Goal: Communication & Community: Ask a question

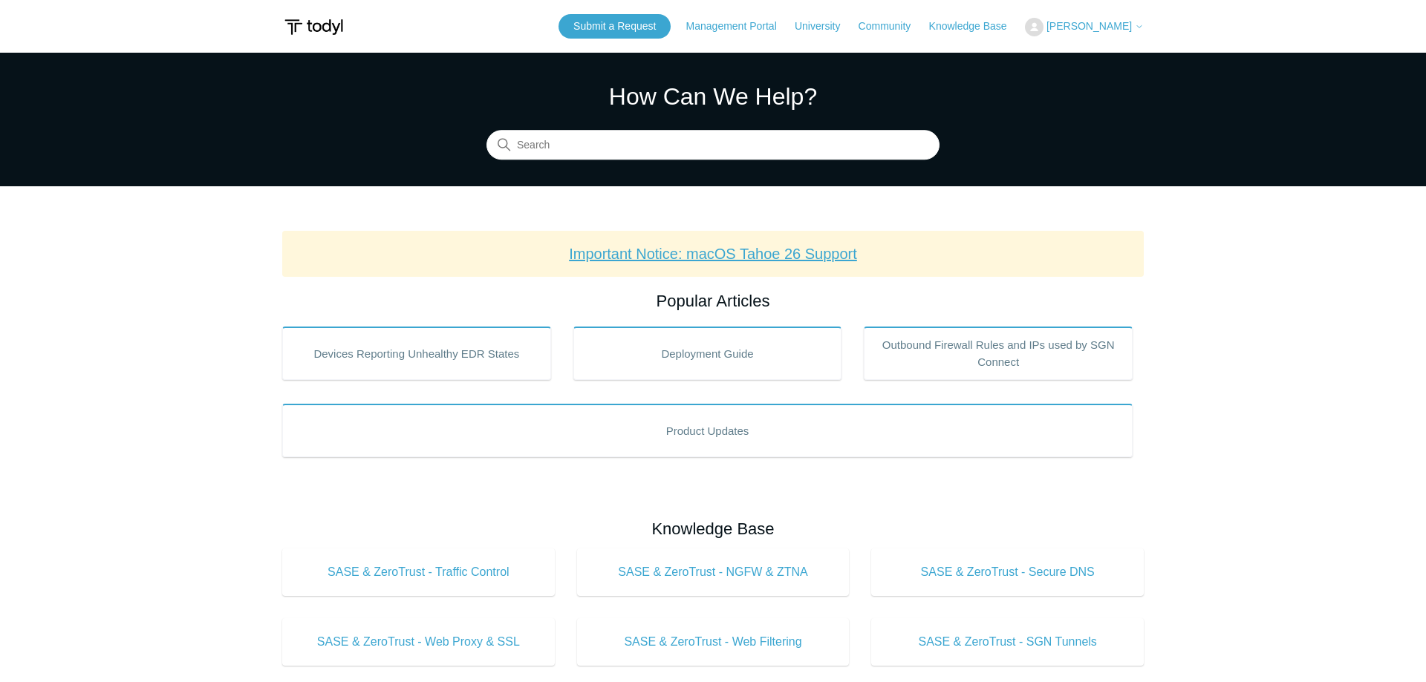
click at [741, 250] on link "Important Notice: macOS Tahoe 26 Support" at bounding box center [713, 254] width 288 height 16
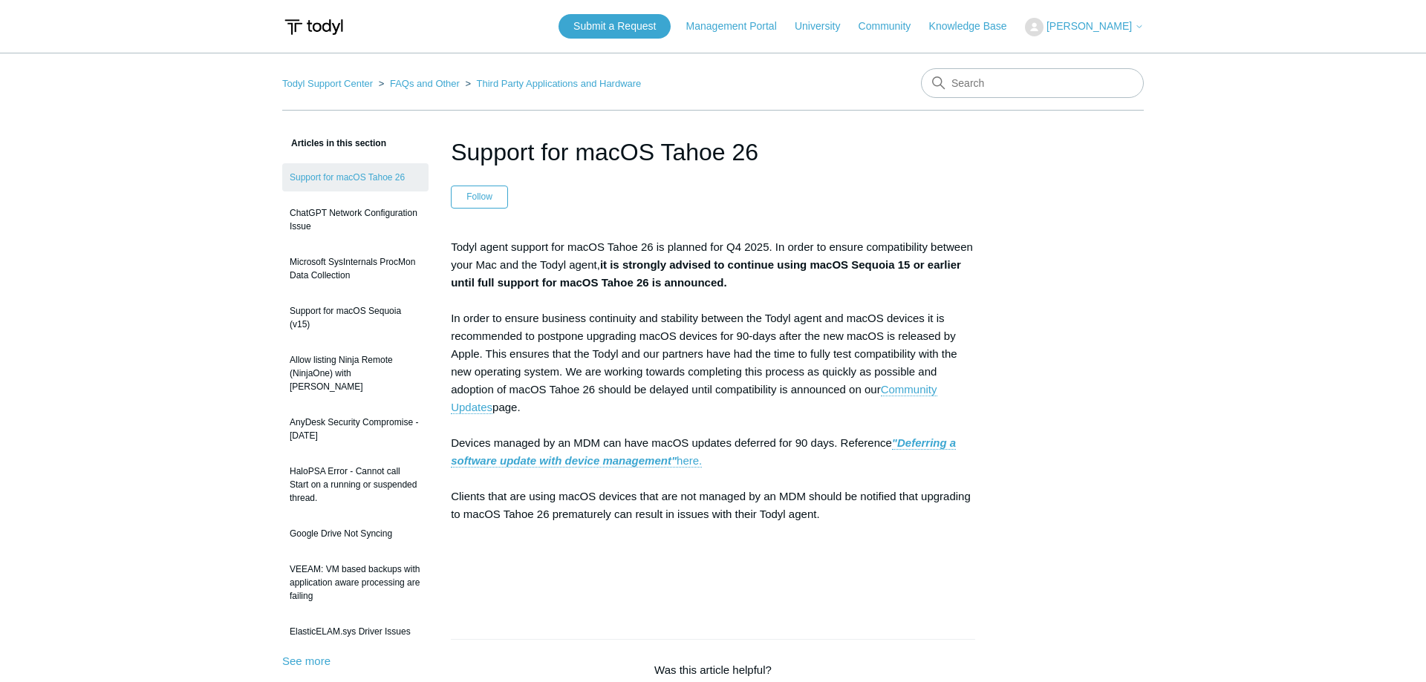
click at [998, 211] on div "Articles in this section Support for macOS Tahoe 26 ChatGPT Network Configurati…" at bounding box center [712, 617] width 861 height 966
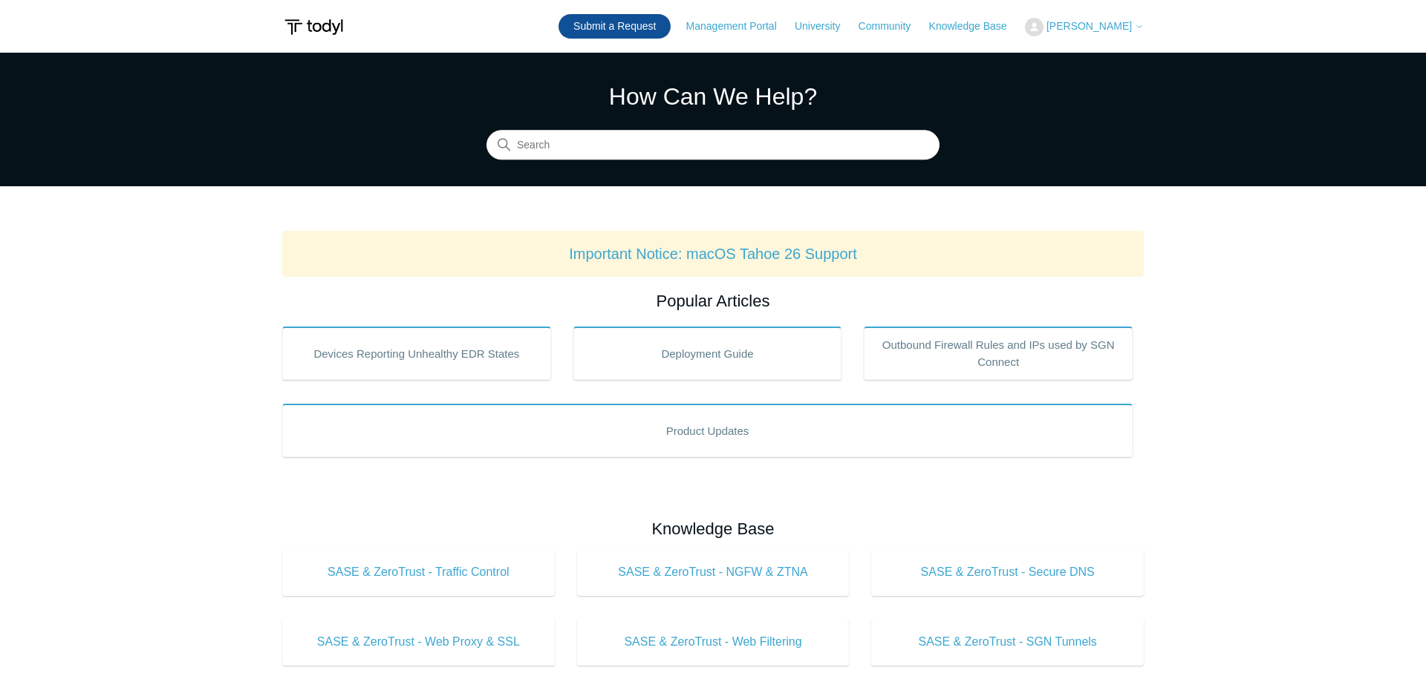
click at [613, 27] on link "Submit a Request" at bounding box center [614, 26] width 112 height 25
click at [1078, 20] on button "Phillippe Mendoza" at bounding box center [1084, 27] width 119 height 19
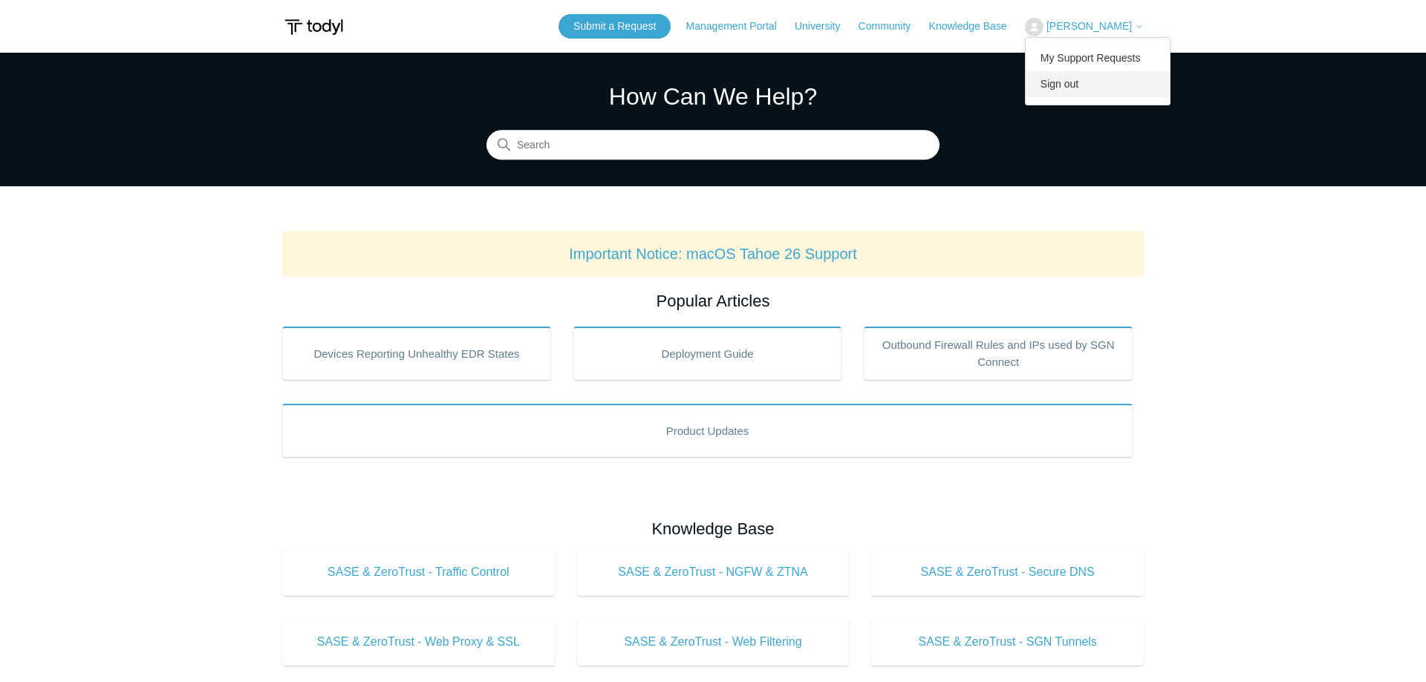
click at [1089, 87] on link "Sign out" at bounding box center [1098, 84] width 145 height 26
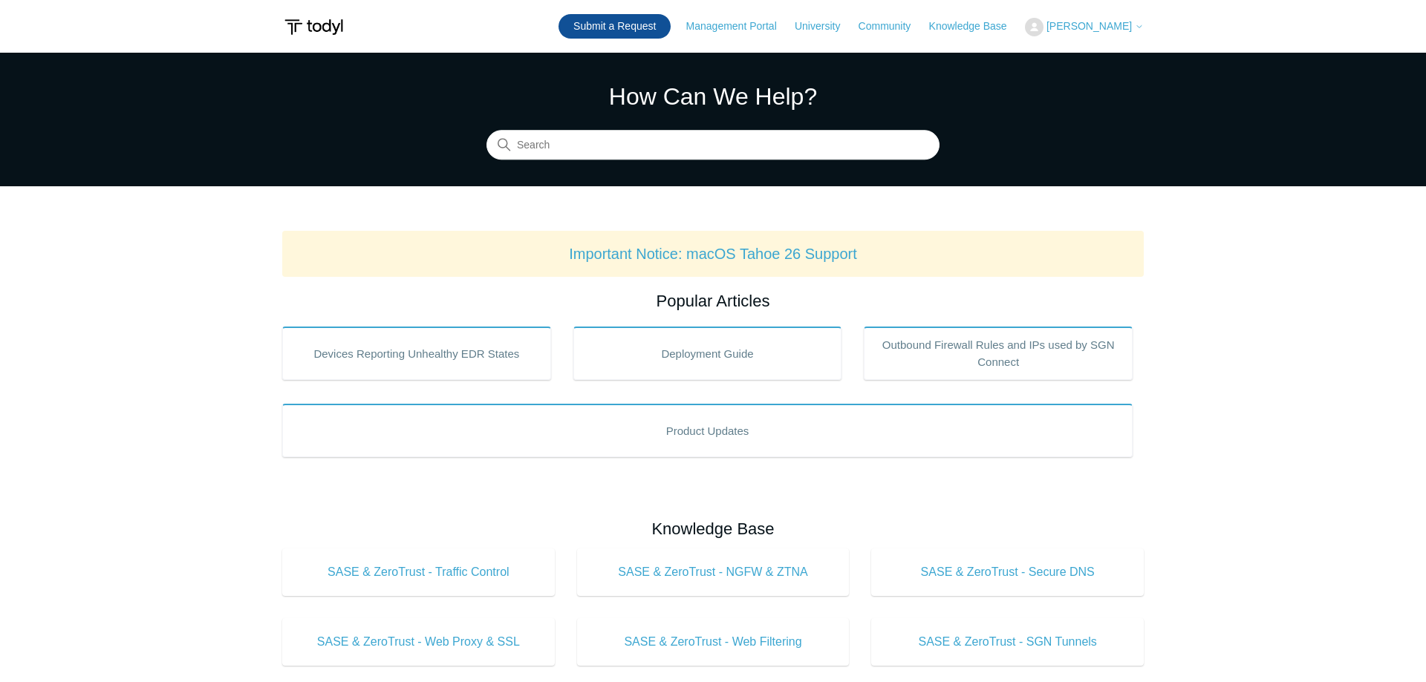
click at [662, 30] on link "Submit a Request" at bounding box center [614, 26] width 112 height 25
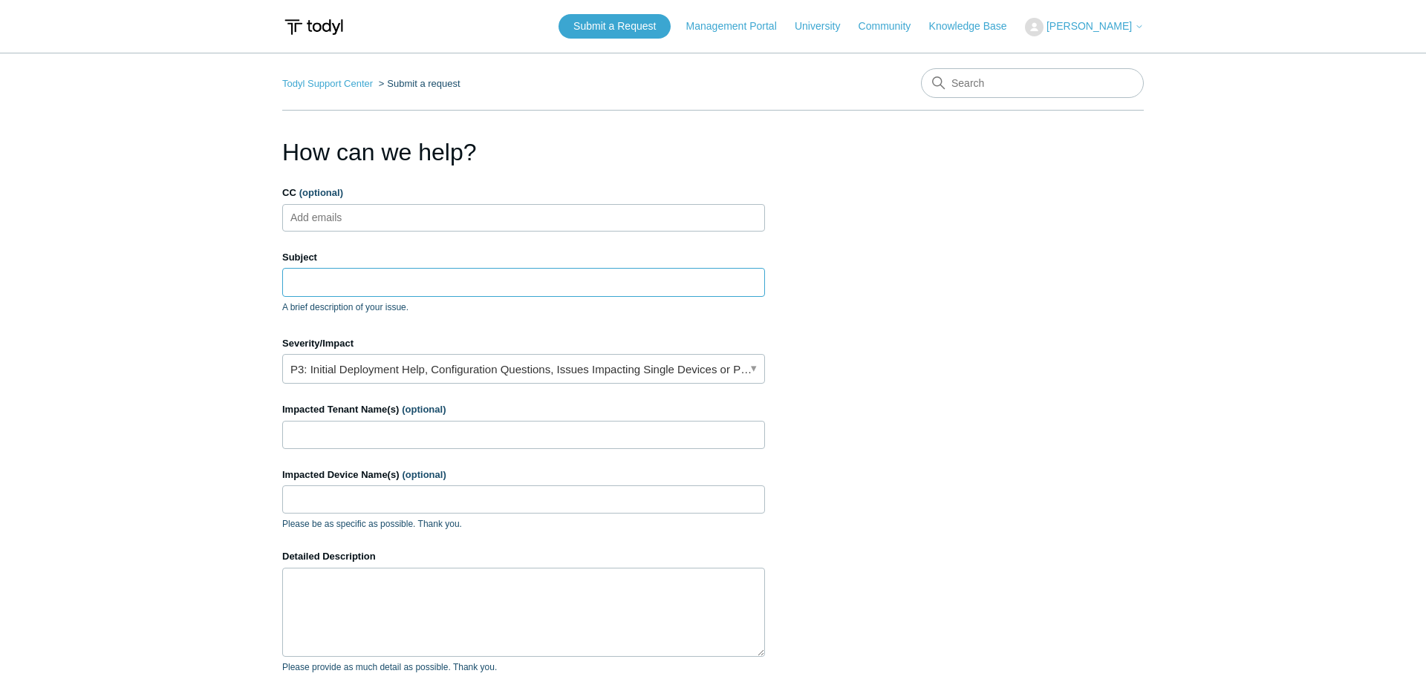
click at [408, 278] on input "Subject" at bounding box center [523, 282] width 483 height 28
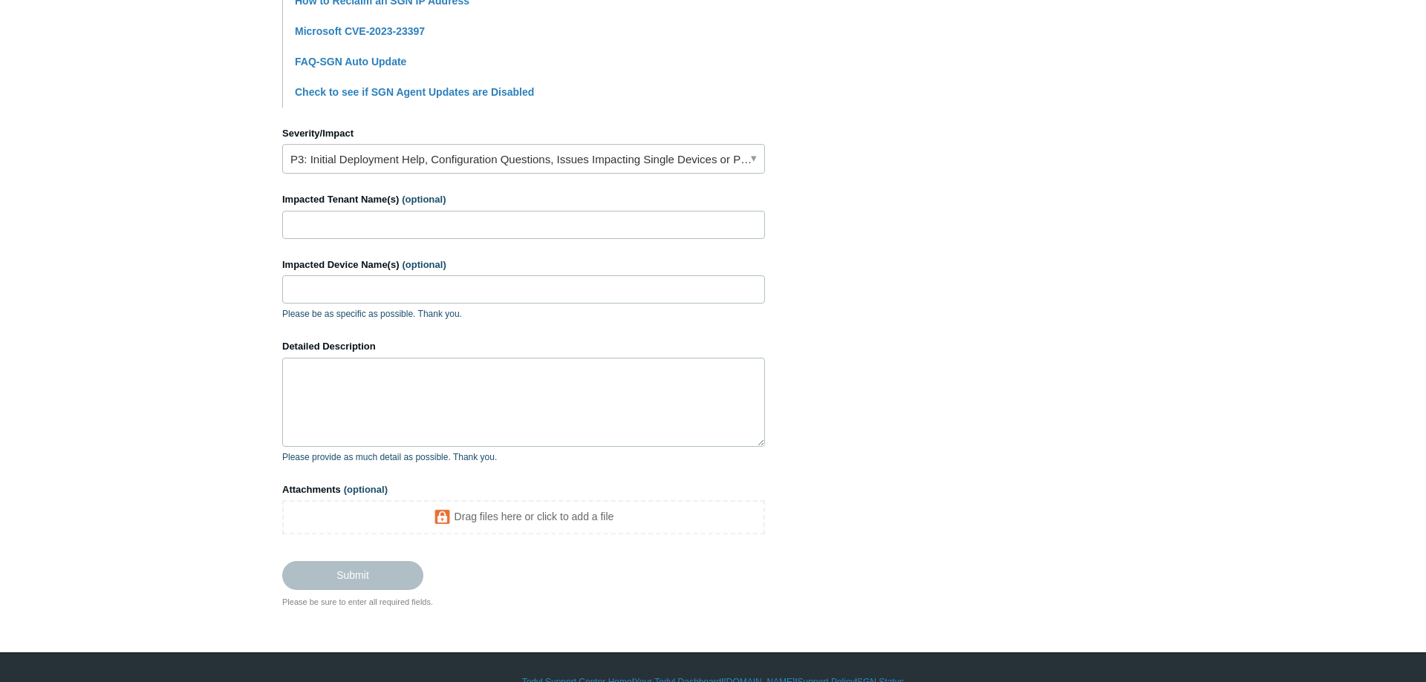
scroll to position [602, 0]
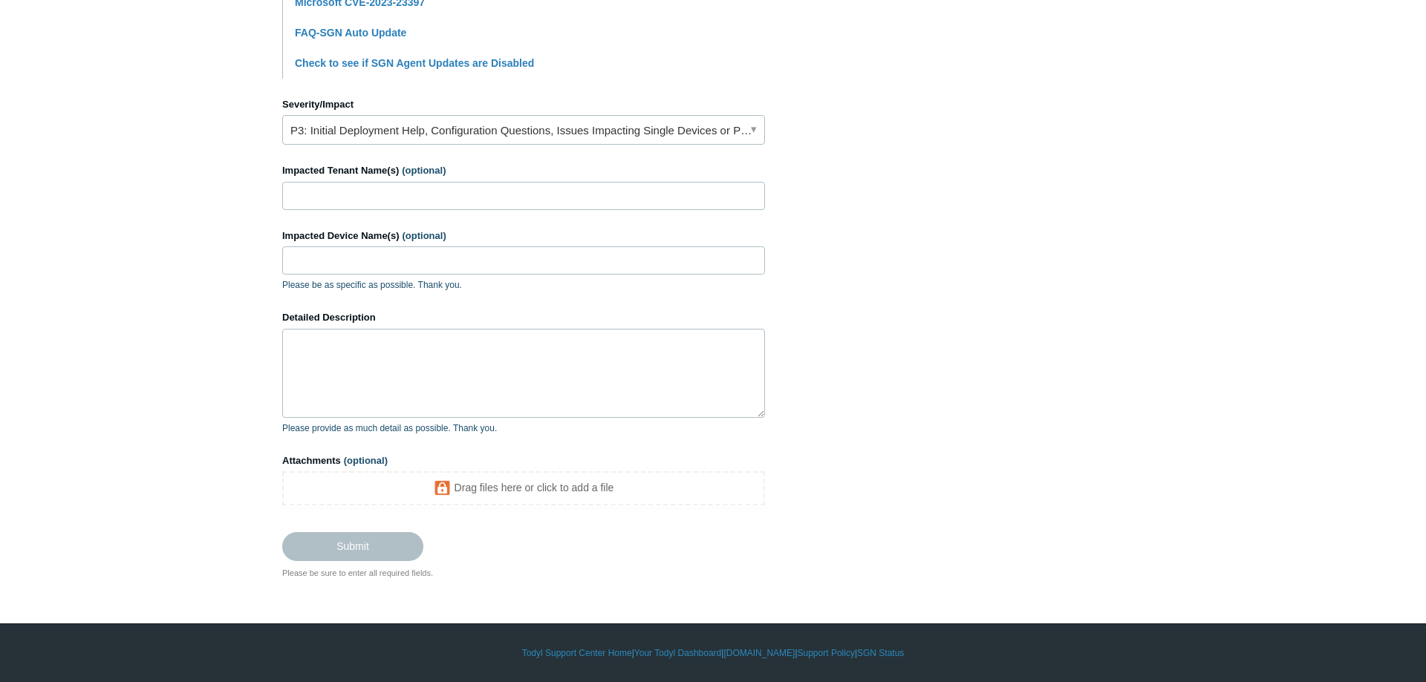
type input "Agent Connectivity Issues After Incident"
click at [412, 385] on textarea "Detailed Description" at bounding box center [523, 373] width 483 height 89
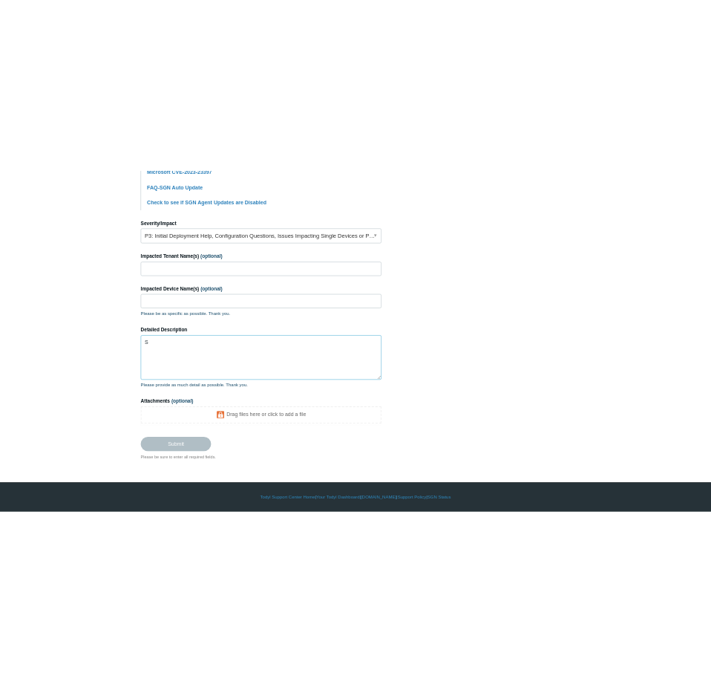
scroll to position [584, 0]
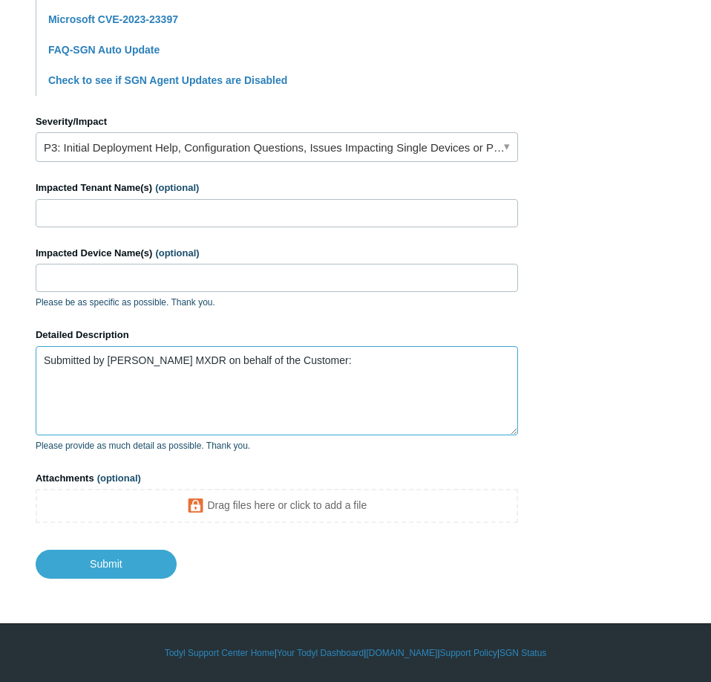
click at [241, 388] on textarea "Submitted by Todyl MXDR on behalf of the Customer:" at bounding box center [277, 390] width 483 height 89
paste textarea "sqa-tx-fs"
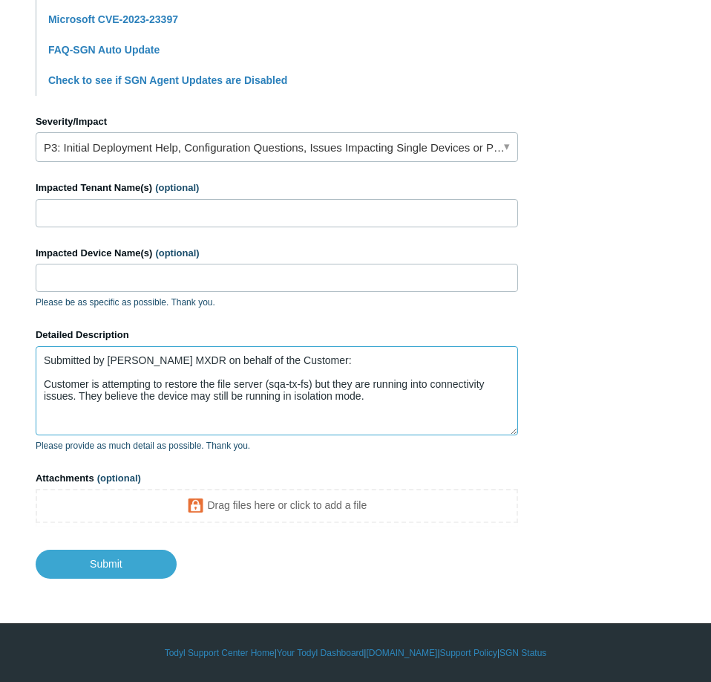
click at [444, 397] on textarea "Submitted by Todyl MXDR on behalf of the Customer: Customer is attempting to re…" at bounding box center [277, 390] width 483 height 89
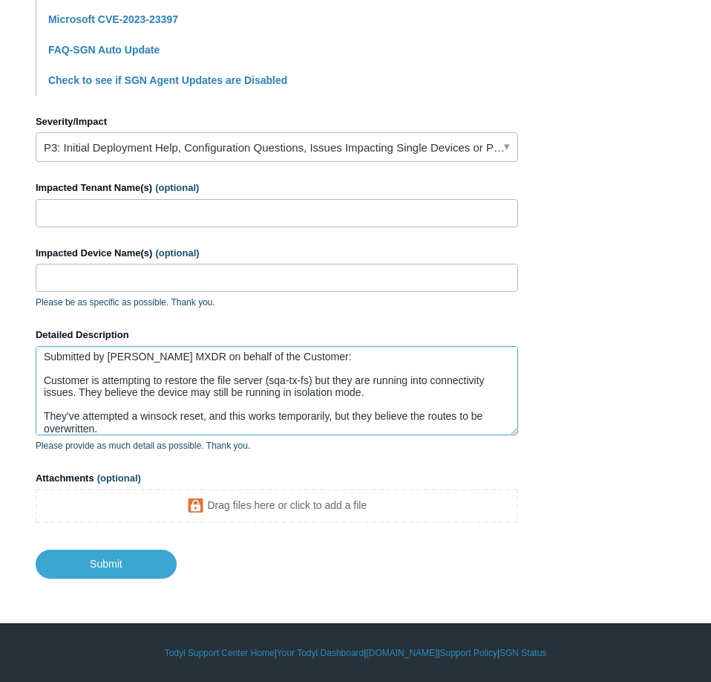
type textarea "Submitted by Todyl MXDR on behalf of the Customer: Customer is attempting to re…"
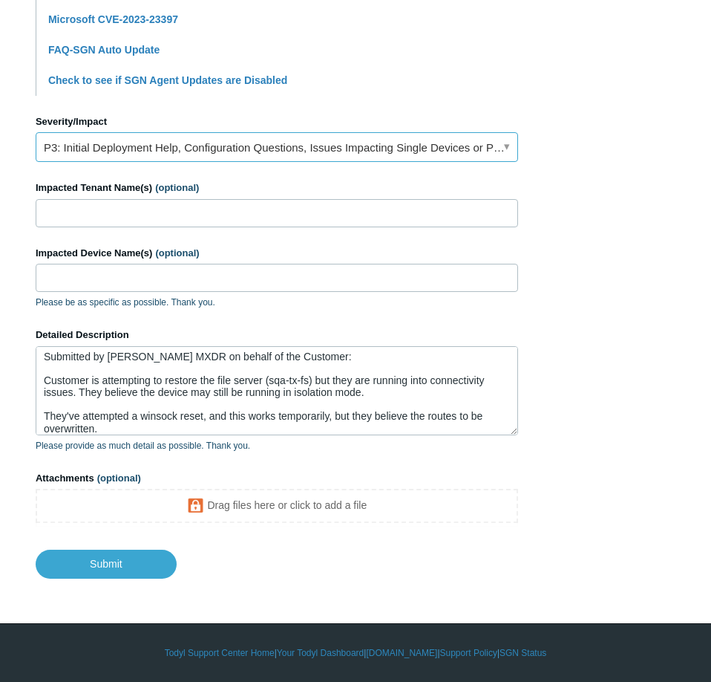
click at [315, 151] on link "P3: Initial Deployment Help, Configuration Questions, Issues Impacting Single D…" at bounding box center [277, 147] width 483 height 30
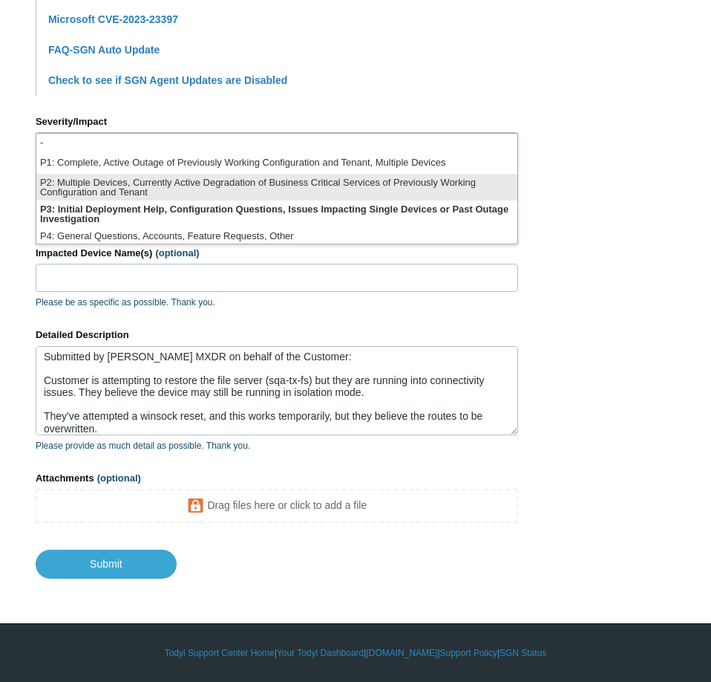
click at [303, 177] on li "P2: Multiple Devices, Currently Active Degradation of Business Critical Service…" at bounding box center [276, 187] width 481 height 27
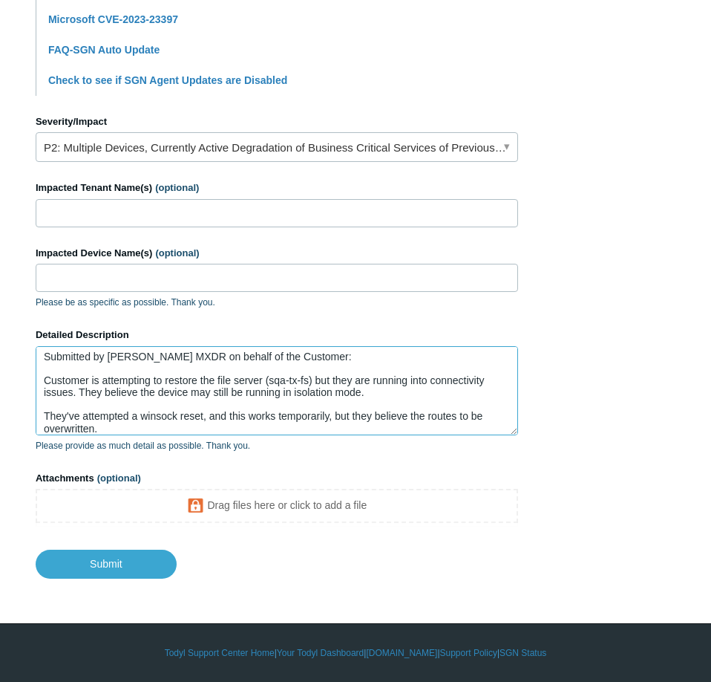
drag, startPoint x: 307, startPoint y: 383, endPoint x: 267, endPoint y: 382, distance: 40.9
click at [267, 382] on textarea "Submitted by Todyl MXDR on behalf of the Customer: Customer is attempting to re…" at bounding box center [277, 390] width 483 height 89
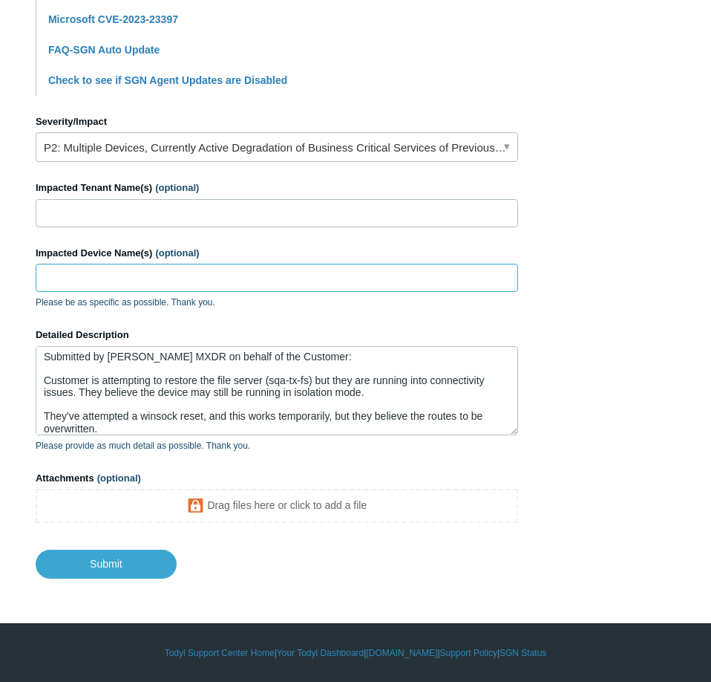
click at [209, 279] on input "Impacted Device Name(s) (optional)" at bounding box center [277, 278] width 483 height 28
paste input "sqa-tx-fs"
type input "sqa-tx-fs"
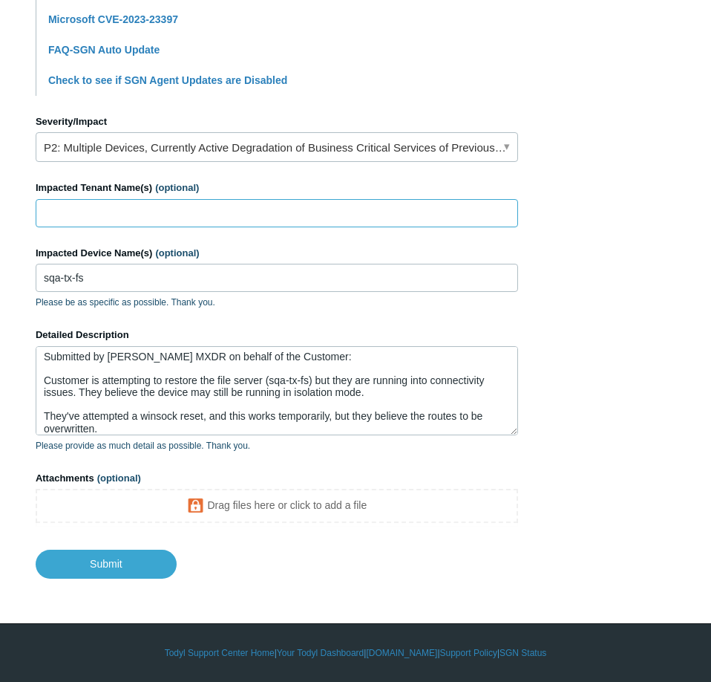
click at [334, 201] on input "Impacted Tenant Name(s) (optional)" at bounding box center [277, 213] width 483 height 28
click at [438, 206] on input "Impacted Tenant Name(s) (optional)" at bounding box center [277, 213] width 483 height 28
paste input "Special Quality Alloys"
type input "Special Quality Alloys"
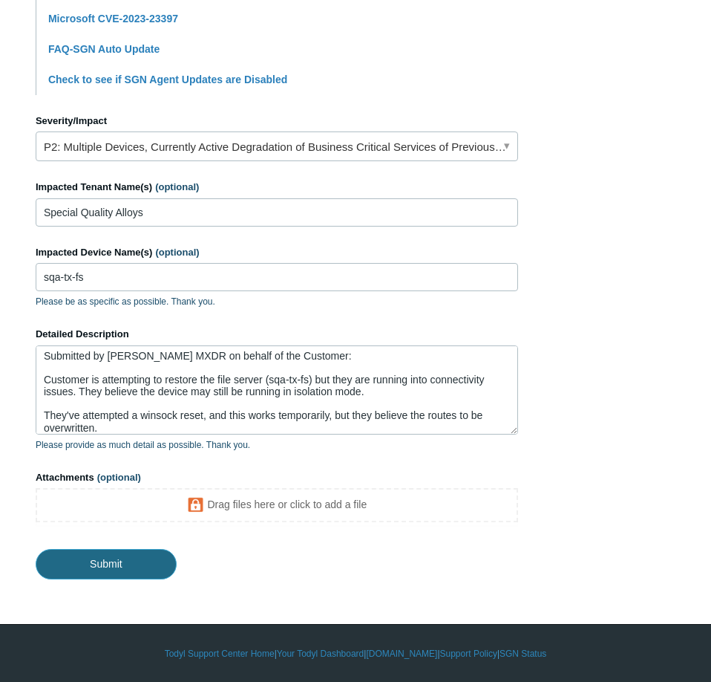
click at [150, 566] on input "Submit" at bounding box center [106, 564] width 141 height 30
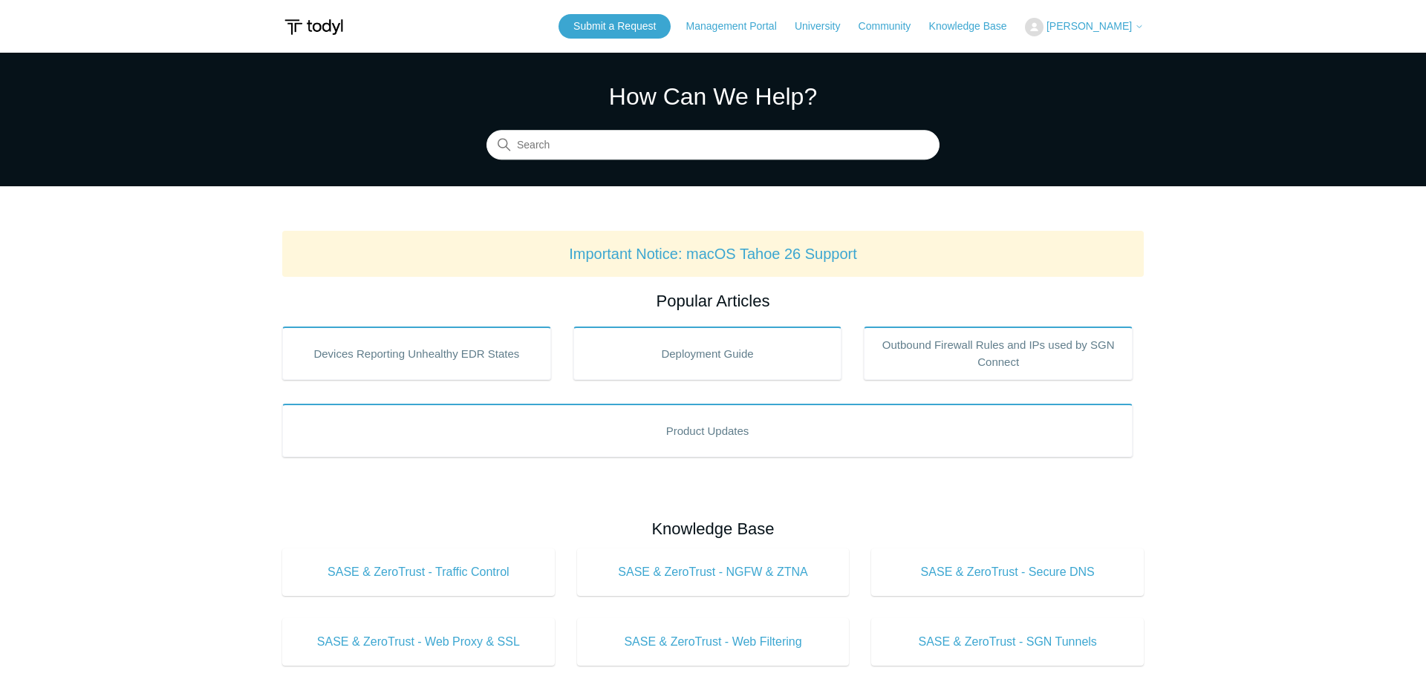
click at [1097, 24] on button "[PERSON_NAME]" at bounding box center [1084, 27] width 119 height 19
click at [1096, 61] on link "My Support Requests" at bounding box center [1098, 58] width 145 height 26
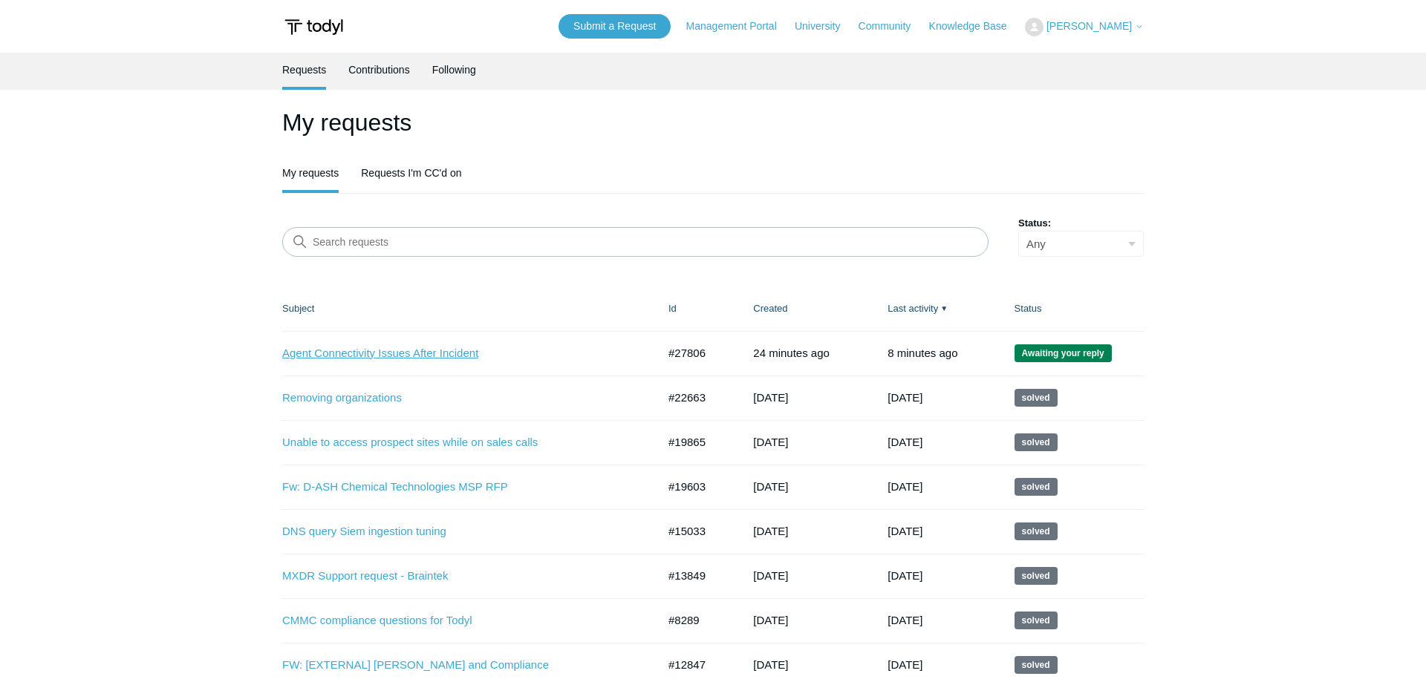
click at [381, 356] on link "Agent Connectivity Issues After Incident" at bounding box center [458, 353] width 353 height 17
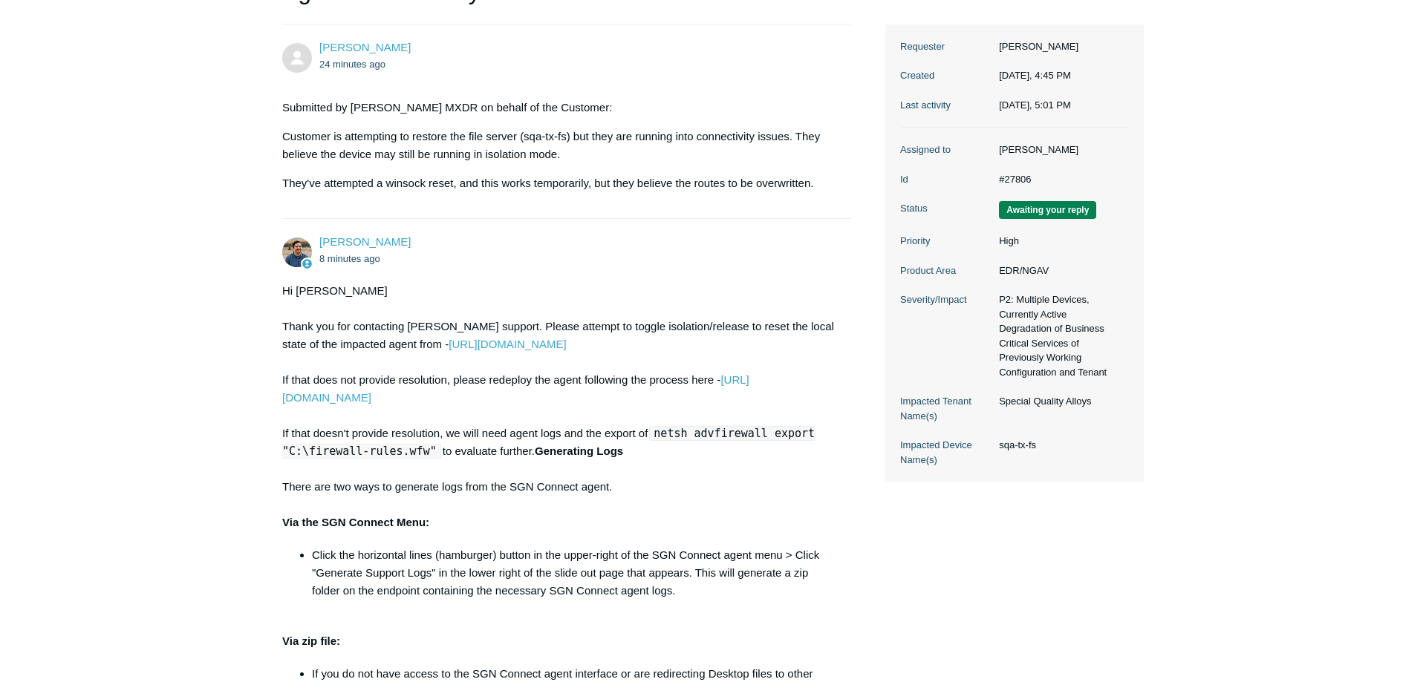
scroll to position [227, 0]
